Goal: Task Accomplishment & Management: Use online tool/utility

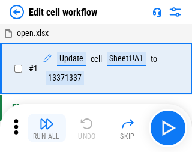
click at [44, 128] on img "button" at bounding box center [47, 124] width 14 height 14
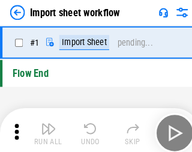
click at [44, 128] on img "button" at bounding box center [47, 124] width 14 height 14
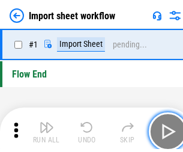
scroll to position [4, 0]
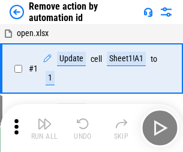
click at [44, 128] on img "button" at bounding box center [44, 124] width 14 height 14
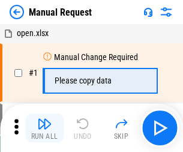
click at [44, 128] on img "button" at bounding box center [44, 124] width 14 height 14
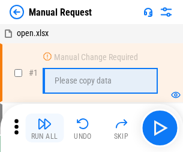
click at [44, 128] on img "button" at bounding box center [44, 124] width 14 height 14
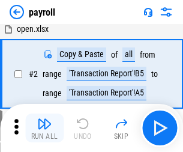
click at [44, 128] on img "button" at bounding box center [44, 124] width 14 height 14
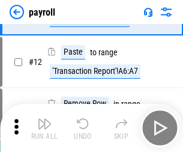
scroll to position [87, 0]
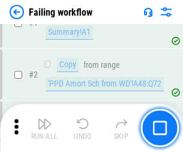
scroll to position [194, 0]
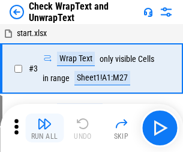
click at [44, 128] on img "button" at bounding box center [44, 124] width 14 height 14
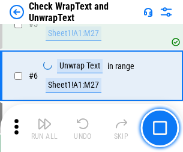
scroll to position [213, 0]
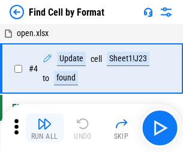
click at [44, 128] on img "button" at bounding box center [44, 124] width 14 height 14
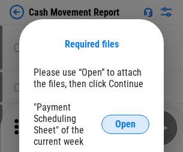
click at [126, 124] on span "Open" at bounding box center [125, 125] width 20 height 10
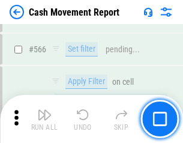
scroll to position [5511, 0]
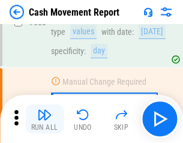
click at [44, 119] on img "button" at bounding box center [44, 115] width 14 height 14
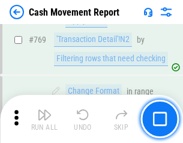
scroll to position [6682, 0]
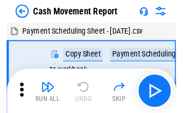
scroll to position [22, 0]
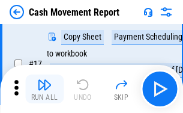
click at [44, 89] on img "button" at bounding box center [44, 85] width 14 height 14
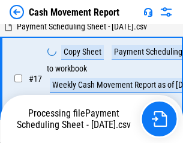
scroll to position [189, 0]
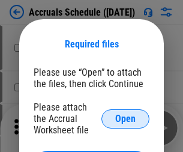
click at [126, 118] on span "Open" at bounding box center [125, 119] width 20 height 10
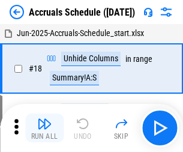
click at [44, 128] on img "button" at bounding box center [44, 124] width 14 height 14
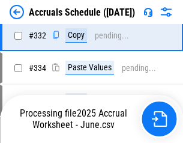
scroll to position [2283, 0]
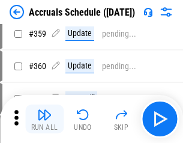
click at [44, 119] on img "button" at bounding box center [44, 115] width 14 height 14
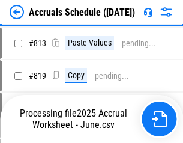
scroll to position [5149, 0]
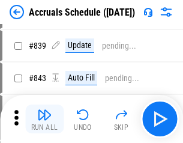
click at [44, 119] on img "button" at bounding box center [44, 115] width 14 height 14
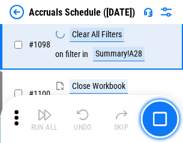
scroll to position [7314, 0]
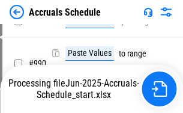
scroll to position [6784, 0]
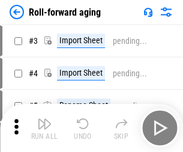
click at [44, 119] on img "button" at bounding box center [44, 124] width 14 height 14
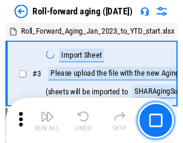
scroll to position [2, 0]
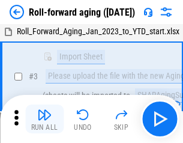
click at [44, 119] on img "button" at bounding box center [44, 115] width 14 height 14
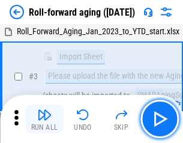
scroll to position [78, 0]
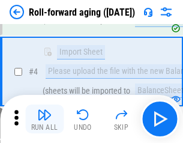
click at [44, 119] on img "button" at bounding box center [44, 115] width 14 height 14
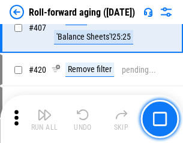
scroll to position [4170, 0]
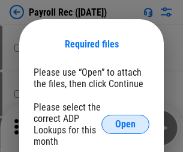
click at [126, 124] on span "Open" at bounding box center [125, 125] width 20 height 10
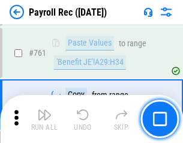
scroll to position [7401, 0]
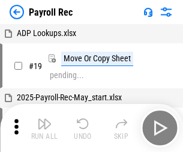
click at [44, 128] on img "button" at bounding box center [44, 124] width 14 height 14
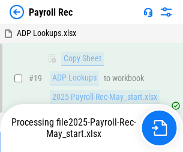
scroll to position [73, 0]
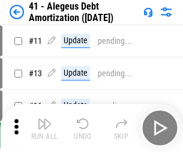
click at [44, 128] on img "button" at bounding box center [44, 124] width 14 height 14
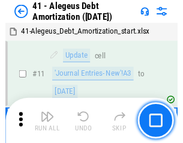
scroll to position [149, 0]
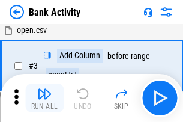
click at [44, 98] on img "button" at bounding box center [44, 94] width 14 height 14
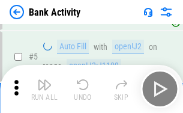
scroll to position [64, 0]
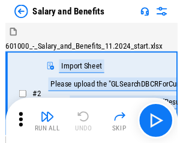
scroll to position [16, 0]
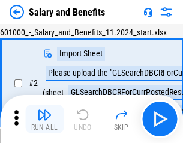
click at [44, 119] on img "button" at bounding box center [44, 115] width 14 height 14
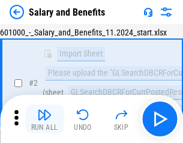
click at [44, 119] on img "button" at bounding box center [44, 115] width 14 height 14
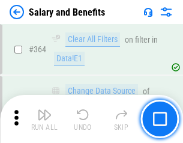
scroll to position [5663, 0]
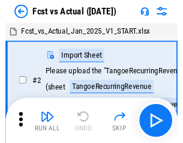
scroll to position [16, 0]
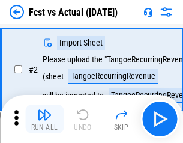
click at [44, 119] on img "button" at bounding box center [44, 115] width 14 height 14
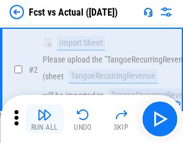
click at [44, 119] on img "button" at bounding box center [44, 115] width 14 height 14
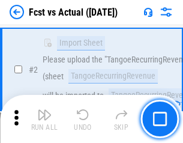
scroll to position [112, 0]
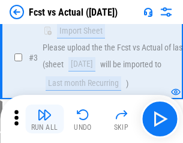
click at [44, 119] on img "button" at bounding box center [44, 115] width 14 height 14
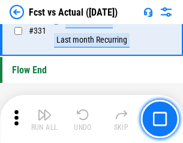
scroll to position [5756, 0]
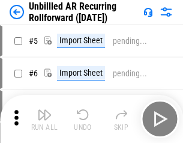
scroll to position [26, 0]
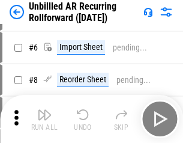
click at [44, 119] on img "button" at bounding box center [44, 115] width 14 height 14
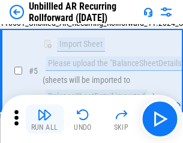
click at [44, 119] on img "button" at bounding box center [44, 115] width 14 height 14
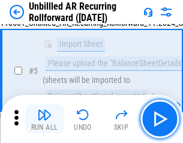
scroll to position [113, 0]
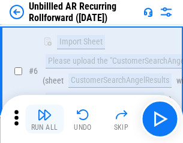
click at [44, 119] on img "button" at bounding box center [44, 115] width 14 height 14
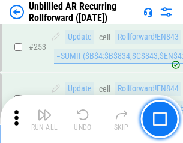
scroll to position [4085, 0]
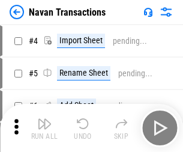
click at [44, 119] on img "button" at bounding box center [44, 124] width 14 height 14
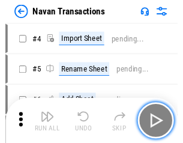
scroll to position [19, 0]
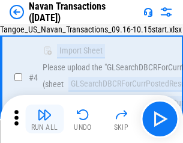
click at [44, 119] on img "button" at bounding box center [44, 115] width 14 height 14
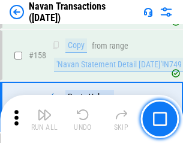
scroll to position [3899, 0]
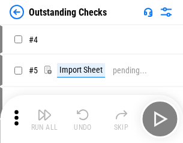
click at [44, 119] on img "button" at bounding box center [44, 115] width 14 height 14
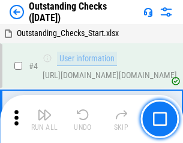
scroll to position [51, 0]
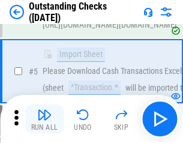
click at [44, 119] on img "button" at bounding box center [44, 115] width 14 height 14
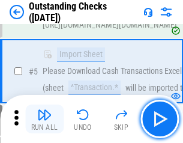
scroll to position [126, 0]
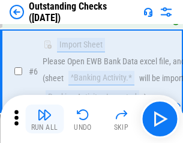
click at [44, 119] on img "button" at bounding box center [44, 115] width 14 height 14
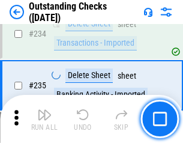
scroll to position [3652, 0]
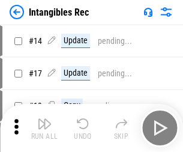
click at [44, 128] on img "button" at bounding box center [44, 124] width 14 height 14
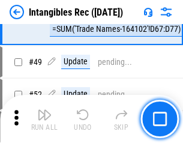
scroll to position [468, 0]
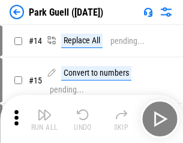
click at [44, 119] on img "button" at bounding box center [44, 115] width 14 height 14
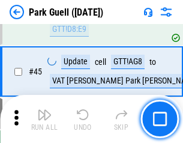
scroll to position [1504, 0]
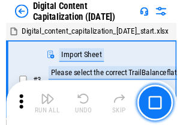
scroll to position [35, 0]
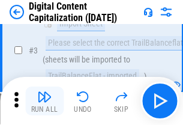
click at [44, 101] on img "button" at bounding box center [44, 97] width 14 height 14
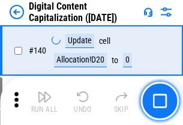
scroll to position [1275, 0]
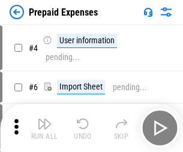
click at [44, 119] on img "button" at bounding box center [44, 124] width 14 height 14
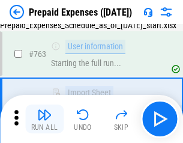
click at [44, 119] on img "button" at bounding box center [44, 115] width 14 height 14
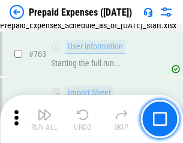
scroll to position [3404, 0]
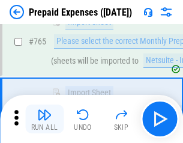
click at [44, 119] on img "button" at bounding box center [44, 115] width 14 height 14
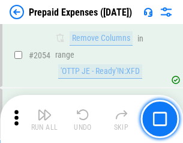
scroll to position [12570, 0]
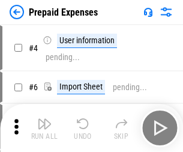
click at [44, 128] on img "button" at bounding box center [44, 124] width 14 height 14
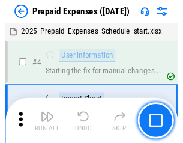
scroll to position [53, 0]
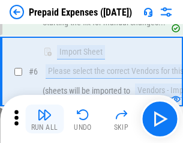
click at [44, 119] on img "button" at bounding box center [44, 115] width 14 height 14
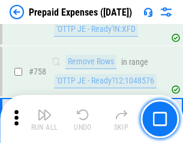
scroll to position [4285, 0]
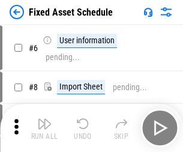
click at [44, 128] on img "button" at bounding box center [44, 124] width 14 height 14
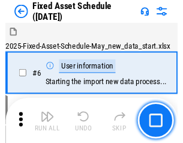
scroll to position [65, 0]
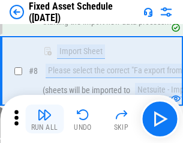
click at [44, 119] on img "button" at bounding box center [44, 115] width 14 height 14
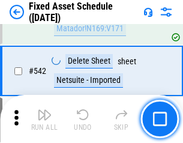
scroll to position [4287, 0]
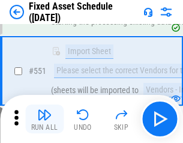
click at [44, 119] on img "button" at bounding box center [44, 115] width 14 height 14
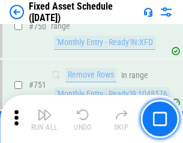
scroll to position [5863, 0]
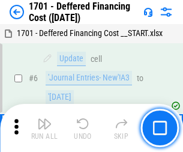
scroll to position [144, 0]
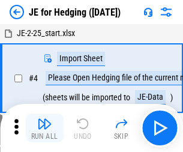
click at [44, 119] on img "button" at bounding box center [44, 124] width 14 height 14
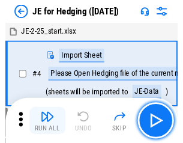
scroll to position [2, 0]
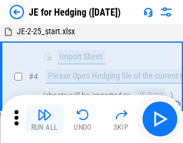
click at [44, 119] on img "button" at bounding box center [44, 115] width 14 height 14
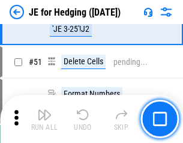
scroll to position [779, 0]
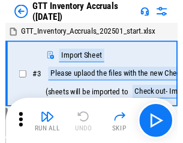
scroll to position [2, 0]
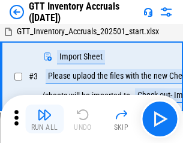
click at [44, 119] on img "button" at bounding box center [44, 115] width 14 height 14
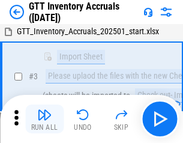
click at [44, 119] on img "button" at bounding box center [44, 115] width 14 height 14
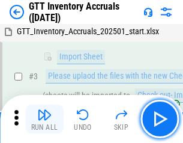
scroll to position [78, 0]
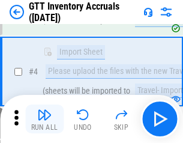
click at [44, 119] on img "button" at bounding box center [44, 115] width 14 height 14
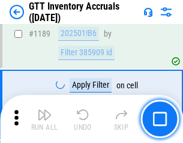
scroll to position [9820, 0]
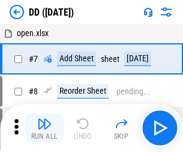
click at [44, 128] on img "button" at bounding box center [44, 124] width 14 height 14
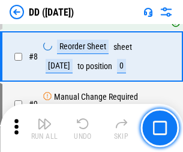
scroll to position [116, 0]
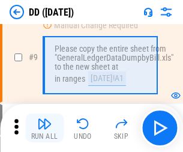
click at [44, 128] on img "button" at bounding box center [44, 124] width 14 height 14
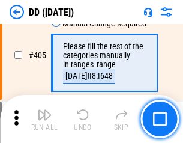
scroll to position [5380, 0]
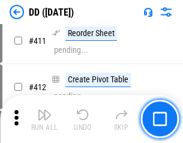
click at [44, 119] on img "button" at bounding box center [44, 115] width 14 height 14
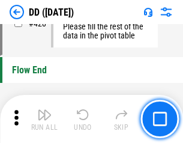
scroll to position [5756, 0]
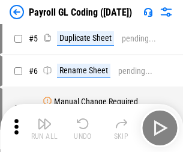
click at [44, 128] on img "button" at bounding box center [44, 124] width 14 height 14
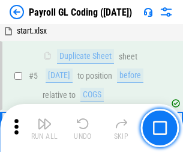
scroll to position [144, 0]
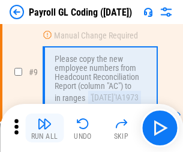
click at [44, 128] on img "button" at bounding box center [44, 124] width 14 height 14
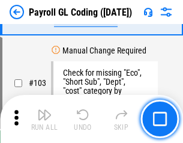
scroll to position [2821, 0]
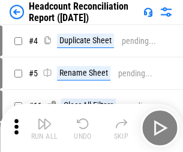
click at [44, 128] on img "button" at bounding box center [44, 124] width 14 height 14
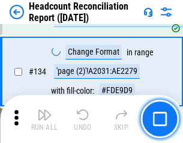
scroll to position [1446, 0]
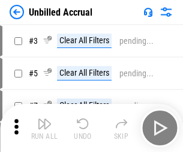
click at [44, 128] on img "button" at bounding box center [44, 124] width 14 height 14
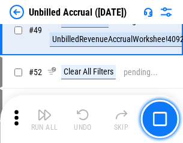
scroll to position [1091, 0]
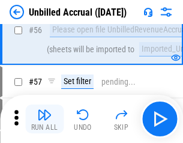
click at [44, 119] on img "button" at bounding box center [44, 115] width 14 height 14
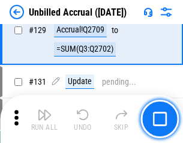
scroll to position [3582, 0]
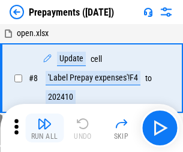
click at [44, 128] on img "button" at bounding box center [44, 124] width 14 height 14
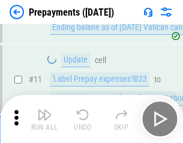
scroll to position [75, 0]
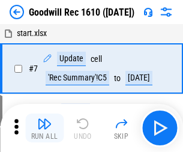
click at [44, 128] on img "button" at bounding box center [44, 124] width 14 height 14
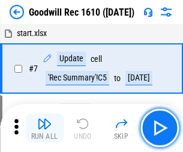
scroll to position [206, 0]
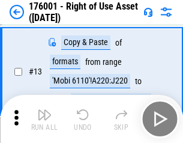
scroll to position [78, 0]
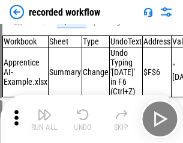
click at [44, 119] on img "button" at bounding box center [44, 115] width 14 height 14
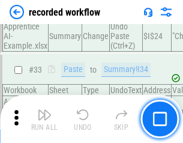
scroll to position [3759, 0]
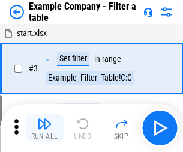
click at [44, 128] on img "button" at bounding box center [44, 124] width 14 height 14
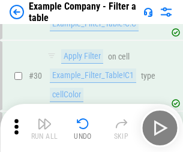
scroll to position [1100, 0]
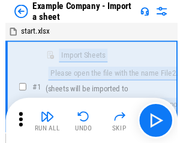
scroll to position [19, 0]
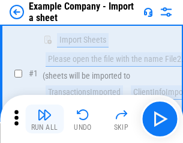
click at [44, 119] on img "button" at bounding box center [44, 115] width 14 height 14
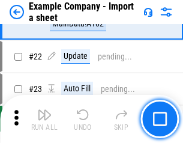
scroll to position [266, 0]
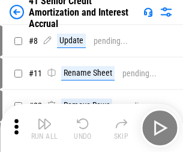
click at [44, 119] on img "button" at bounding box center [44, 124] width 14 height 14
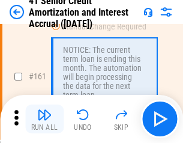
click at [44, 119] on img "button" at bounding box center [44, 115] width 14 height 14
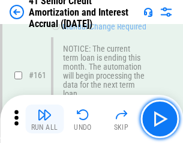
scroll to position [1286, 0]
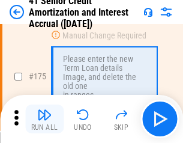
click at [44, 119] on img "button" at bounding box center [44, 115] width 14 height 14
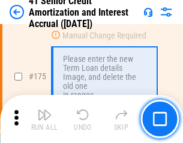
scroll to position [1408, 0]
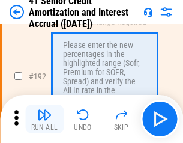
click at [44, 119] on img "button" at bounding box center [44, 115] width 14 height 14
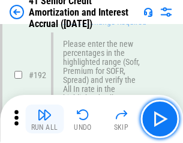
scroll to position [1535, 0]
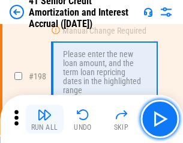
click at [44, 119] on img "button" at bounding box center [44, 115] width 14 height 14
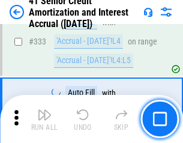
scroll to position [3072, 0]
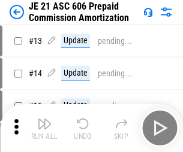
click at [44, 119] on img "button" at bounding box center [44, 124] width 14 height 14
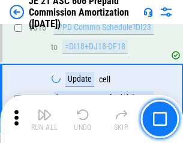
scroll to position [2245, 0]
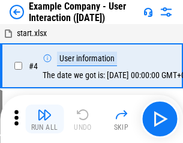
click at [44, 119] on img "button" at bounding box center [44, 115] width 14 height 14
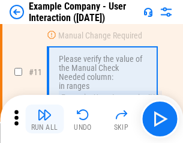
click at [44, 119] on img "button" at bounding box center [44, 115] width 14 height 14
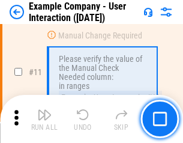
scroll to position [260, 0]
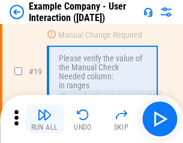
click at [44, 119] on img "button" at bounding box center [44, 115] width 14 height 14
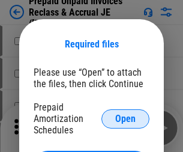
click at [126, 118] on span "Open" at bounding box center [125, 119] width 20 height 10
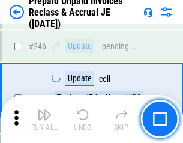
scroll to position [1623, 0]
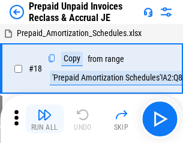
click at [44, 119] on img "button" at bounding box center [44, 115] width 14 height 14
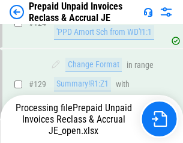
scroll to position [1046, 0]
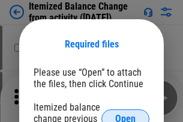
click at [126, 114] on span "Open" at bounding box center [125, 119] width 20 height 10
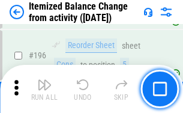
scroll to position [2314, 0]
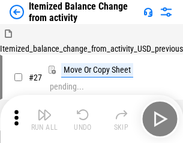
scroll to position [19, 0]
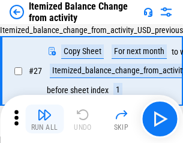
click at [44, 119] on img "button" at bounding box center [44, 115] width 14 height 14
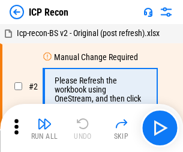
scroll to position [5, 0]
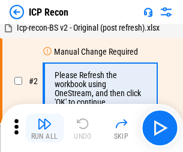
click at [44, 128] on img "button" at bounding box center [44, 124] width 14 height 14
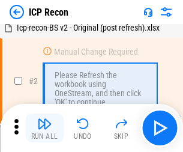
click at [44, 128] on img "button" at bounding box center [44, 124] width 14 height 14
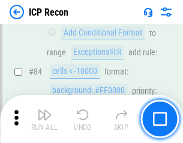
scroll to position [1179, 0]
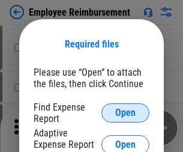
click at [126, 113] on span "Open" at bounding box center [125, 113] width 20 height 10
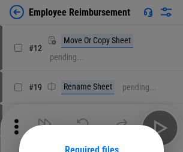
scroll to position [106, 0]
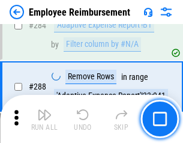
scroll to position [3269, 0]
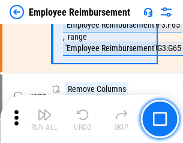
click at [44, 119] on img "button" at bounding box center [44, 115] width 14 height 14
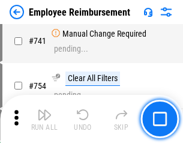
scroll to position [8437, 0]
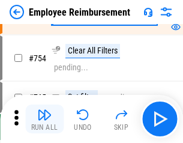
click at [44, 119] on img "button" at bounding box center [44, 115] width 14 height 14
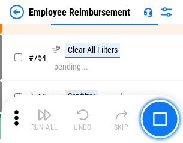
click at [44, 119] on img "button" at bounding box center [44, 115] width 14 height 14
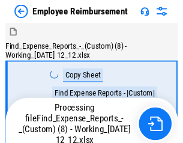
scroll to position [41, 0]
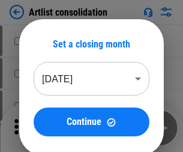
click at [44, 128] on img "button" at bounding box center [44, 124] width 14 height 14
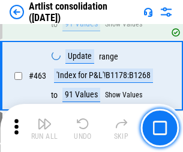
scroll to position [5266, 0]
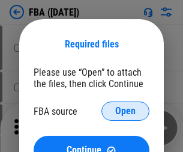
click at [126, 111] on span "Open" at bounding box center [125, 111] width 20 height 10
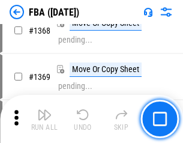
scroll to position [12915, 0]
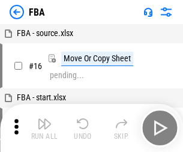
scroll to position [12, 0]
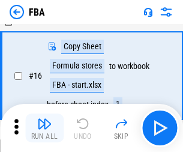
click at [44, 128] on img "button" at bounding box center [44, 124] width 14 height 14
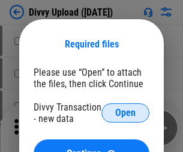
click at [126, 113] on span "Open" at bounding box center [125, 113] width 20 height 10
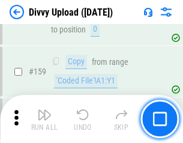
scroll to position [1245, 0]
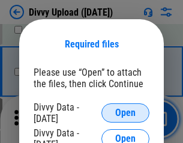
click at [126, 113] on span "Open" at bounding box center [125, 113] width 20 height 10
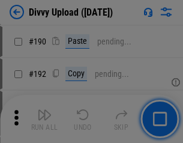
scroll to position [1518, 0]
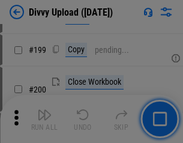
scroll to position [1749, 0]
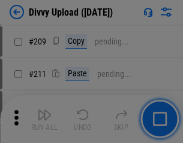
scroll to position [2043, 0]
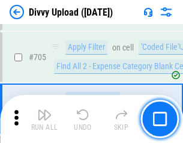
scroll to position [8226, 0]
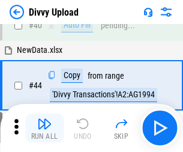
click at [44, 128] on img "button" at bounding box center [44, 124] width 14 height 14
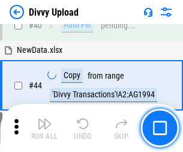
scroll to position [132, 0]
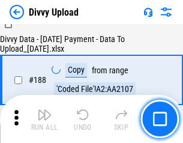
scroll to position [1415, 0]
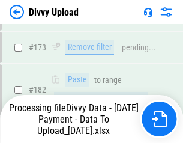
scroll to position [1355, 0]
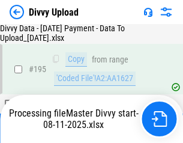
scroll to position [1681, 0]
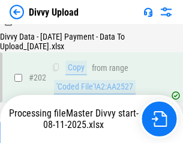
scroll to position [1946, 0]
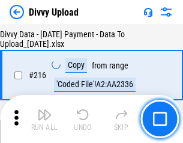
scroll to position [2476, 0]
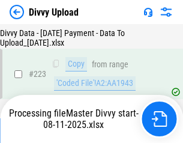
scroll to position [2741, 0]
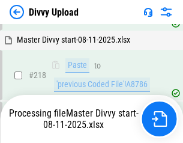
scroll to position [2589, 0]
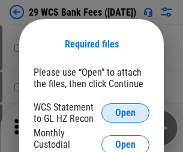
click at [126, 113] on span "Open" at bounding box center [125, 113] width 20 height 10
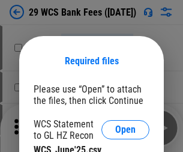
scroll to position [17, 0]
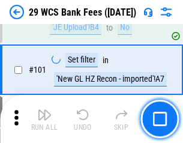
scroll to position [1172, 0]
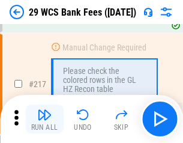
click at [44, 119] on img "button" at bounding box center [44, 115] width 14 height 14
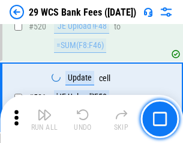
scroll to position [6206, 0]
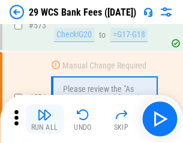
click at [44, 119] on img "button" at bounding box center [44, 115] width 14 height 14
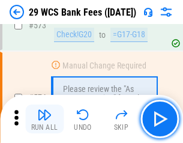
scroll to position [6659, 0]
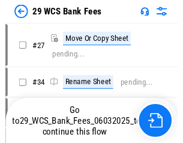
scroll to position [2, 0]
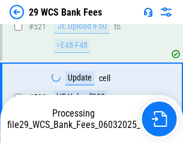
scroll to position [6504, 0]
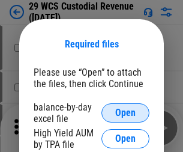
click at [126, 113] on span "Open" at bounding box center [125, 113] width 20 height 10
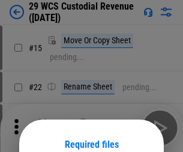
scroll to position [100, 0]
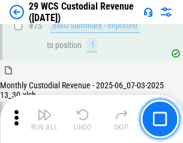
scroll to position [1256, 0]
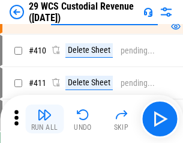
click at [44, 119] on img "button" at bounding box center [44, 115] width 14 height 14
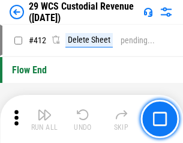
scroll to position [5743, 0]
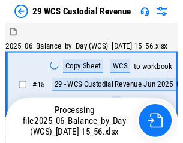
scroll to position [29, 0]
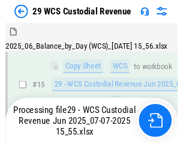
scroll to position [272, 0]
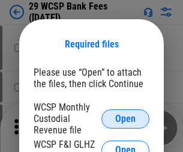
click at [126, 118] on span "Open" at bounding box center [125, 119] width 20 height 10
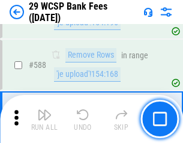
scroll to position [4733, 0]
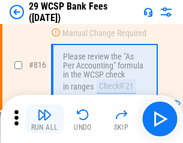
click at [44, 119] on img "button" at bounding box center [44, 115] width 14 height 14
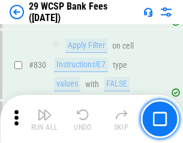
scroll to position [7630, 0]
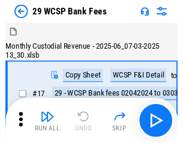
scroll to position [29, 0]
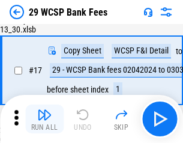
click at [44, 119] on img "button" at bounding box center [44, 115] width 14 height 14
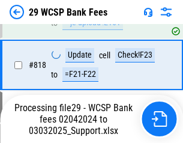
scroll to position [7394, 0]
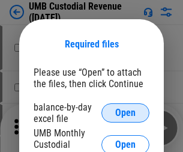
click at [126, 113] on span "Open" at bounding box center [125, 113] width 20 height 10
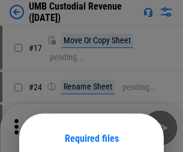
scroll to position [94, 0]
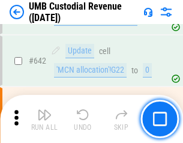
scroll to position [6228, 0]
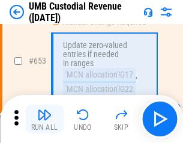
click at [44, 119] on img "button" at bounding box center [44, 115] width 14 height 14
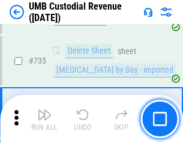
scroll to position [7353, 0]
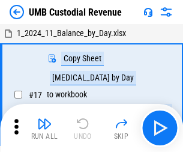
scroll to position [9, 0]
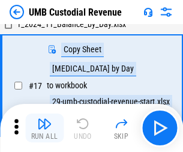
click at [44, 128] on img "button" at bounding box center [44, 124] width 14 height 14
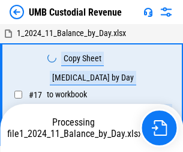
scroll to position [9, 0]
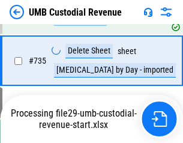
scroll to position [7326, 0]
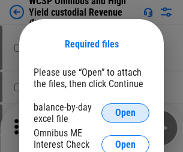
click at [126, 113] on span "Open" at bounding box center [125, 113] width 20 height 10
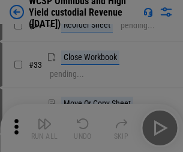
scroll to position [275, 0]
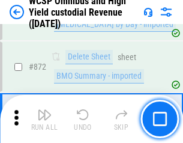
scroll to position [10178, 0]
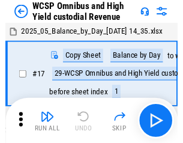
scroll to position [7, 0]
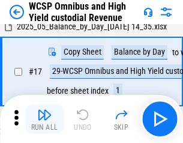
click at [44, 119] on img "button" at bounding box center [44, 115] width 14 height 14
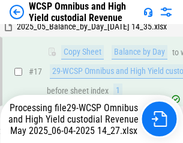
scroll to position [250, 0]
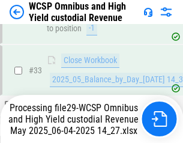
scroll to position [595, 0]
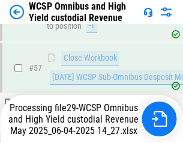
scroll to position [1234, 0]
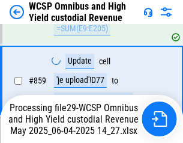
scroll to position [10150, 0]
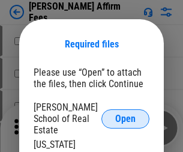
click at [126, 114] on span "Open" at bounding box center [125, 119] width 20 height 10
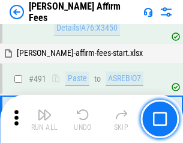
scroll to position [3270, 0]
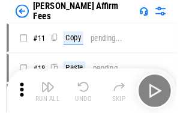
scroll to position [12, 0]
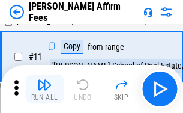
click at [44, 89] on img "button" at bounding box center [44, 85] width 14 height 14
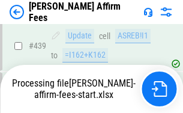
scroll to position [3154, 0]
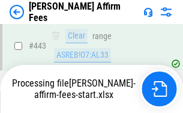
scroll to position [3154, 0]
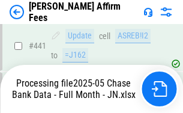
scroll to position [3154, 0]
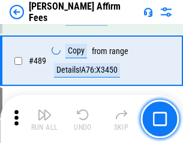
scroll to position [3139, 0]
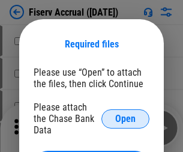
click at [126, 114] on span "Open" at bounding box center [125, 119] width 20 height 10
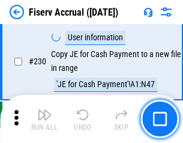
scroll to position [3810, 0]
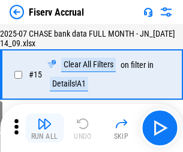
click at [44, 128] on img "button" at bounding box center [44, 124] width 14 height 14
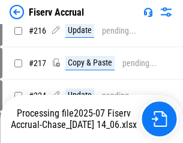
scroll to position [3724, 0]
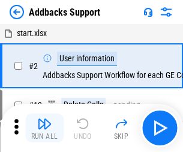
click at [44, 119] on img "button" at bounding box center [44, 124] width 14 height 14
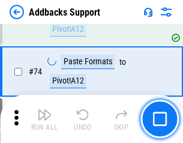
scroll to position [875, 0]
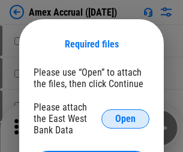
click at [126, 118] on span "Open" at bounding box center [125, 119] width 20 height 10
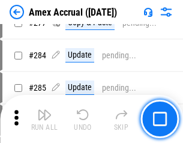
scroll to position [3130, 0]
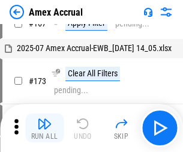
click at [44, 128] on img "button" at bounding box center [44, 124] width 14 height 14
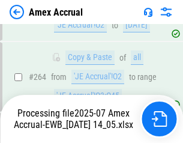
scroll to position [3364, 0]
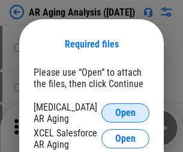
click at [126, 111] on span "Open" at bounding box center [125, 113] width 20 height 10
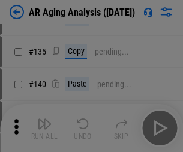
scroll to position [362, 0]
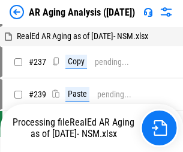
scroll to position [12, 0]
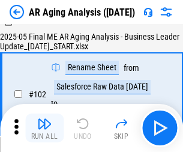
click at [44, 128] on img "button" at bounding box center [44, 124] width 14 height 14
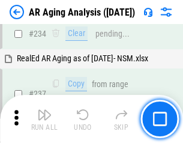
scroll to position [1864, 0]
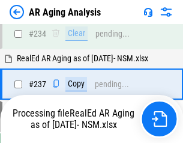
scroll to position [1850, 0]
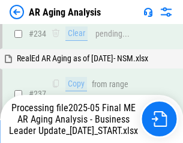
scroll to position [1850, 0]
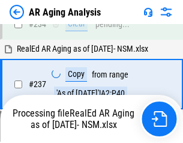
scroll to position [1850, 0]
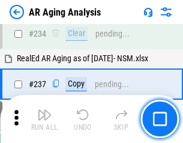
scroll to position [1850, 0]
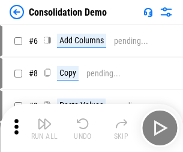
click at [44, 128] on img "button" at bounding box center [44, 124] width 14 height 14
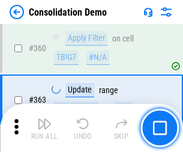
scroll to position [4030, 0]
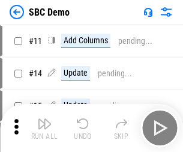
click at [44, 128] on img "button" at bounding box center [44, 124] width 14 height 14
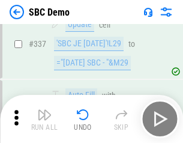
scroll to position [3163, 0]
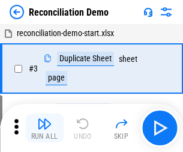
click at [44, 128] on img "button" at bounding box center [44, 124] width 14 height 14
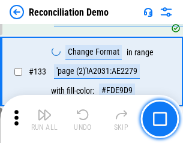
scroll to position [1428, 0]
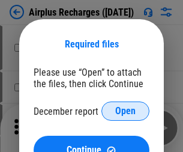
click at [126, 111] on span "Open" at bounding box center [125, 111] width 20 height 10
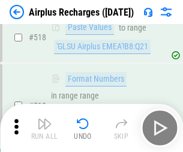
scroll to position [5175, 0]
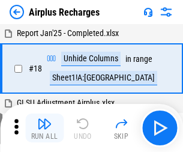
click at [44, 128] on img "button" at bounding box center [44, 124] width 14 height 14
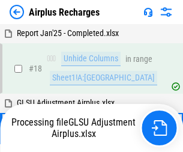
scroll to position [53, 0]
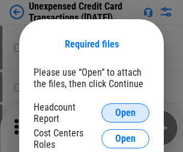
click at [126, 113] on span "Open" at bounding box center [125, 113] width 20 height 10
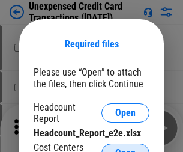
click at [126, 149] on span "Open" at bounding box center [125, 154] width 20 height 10
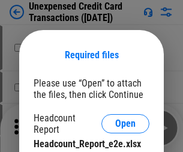
scroll to position [11, 0]
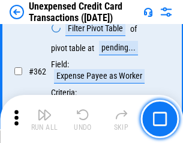
scroll to position [3092, 0]
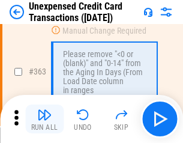
click at [44, 119] on img "button" at bounding box center [44, 115] width 14 height 14
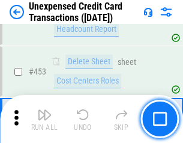
scroll to position [4101, 0]
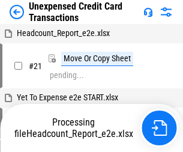
scroll to position [19, 0]
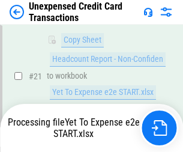
scroll to position [195, 0]
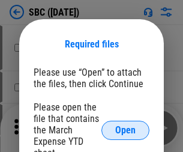
click at [126, 130] on span "Open" at bounding box center [125, 131] width 20 height 10
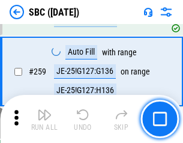
scroll to position [2350, 0]
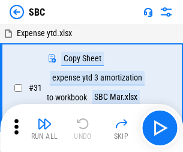
scroll to position [12, 0]
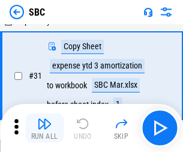
click at [44, 128] on img "button" at bounding box center [44, 124] width 14 height 14
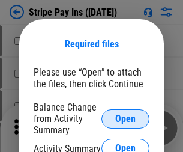
click at [126, 118] on span "Open" at bounding box center [125, 119] width 20 height 10
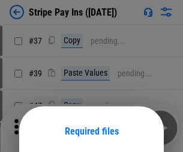
scroll to position [87, 0]
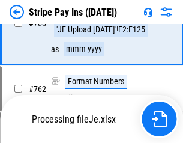
scroll to position [6332, 0]
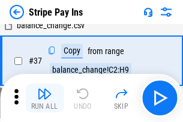
click at [44, 98] on img "button" at bounding box center [44, 94] width 14 height 14
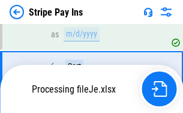
scroll to position [6306, 0]
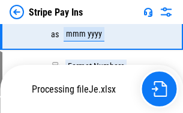
scroll to position [6306, 0]
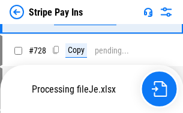
scroll to position [6306, 0]
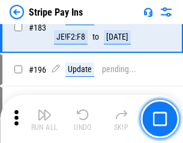
scroll to position [1628, 0]
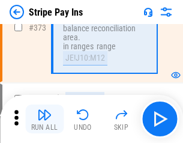
click at [44, 119] on img "button" at bounding box center [44, 115] width 14 height 14
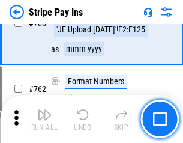
scroll to position [6291, 0]
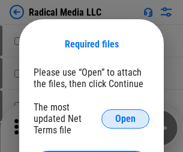
click at [126, 118] on span "Open" at bounding box center [125, 119] width 20 height 10
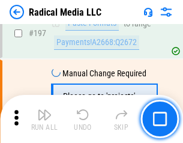
scroll to position [2782, 0]
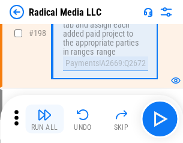
click at [44, 119] on img "button" at bounding box center [44, 115] width 14 height 14
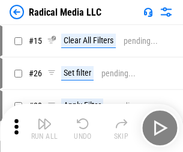
scroll to position [67, 0]
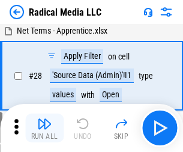
click at [44, 128] on img "button" at bounding box center [44, 124] width 14 height 14
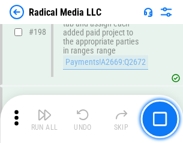
scroll to position [3015, 0]
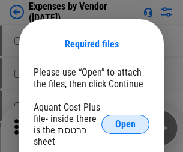
click at [126, 124] on span "Open" at bounding box center [125, 125] width 20 height 10
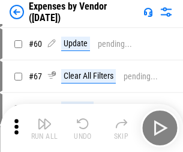
click at [44, 128] on img "button" at bounding box center [44, 124] width 14 height 14
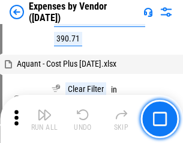
scroll to position [1186, 0]
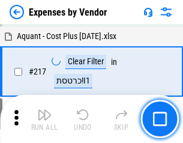
scroll to position [1235, 0]
